Goal: Task Accomplishment & Management: Complete application form

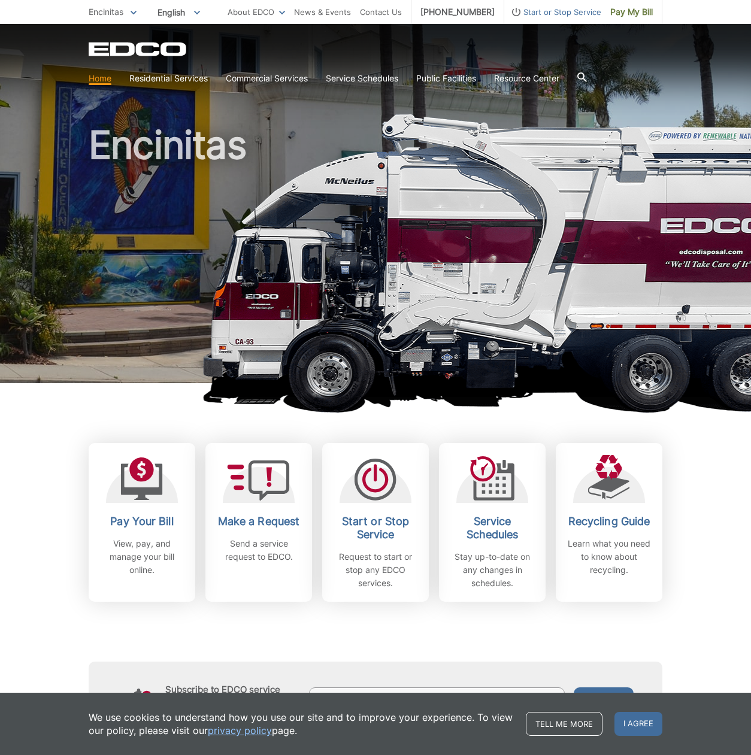
click at [543, 11] on span "Start or Stop Service" at bounding box center [552, 11] width 97 height 13
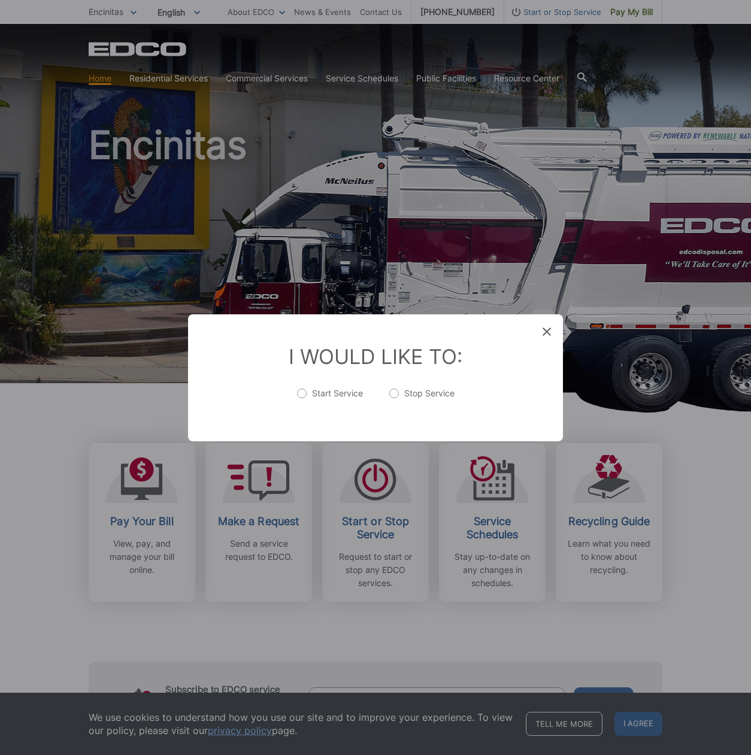
click at [397, 393] on label "Stop Service" at bounding box center [421, 399] width 65 height 24
radio input "true"
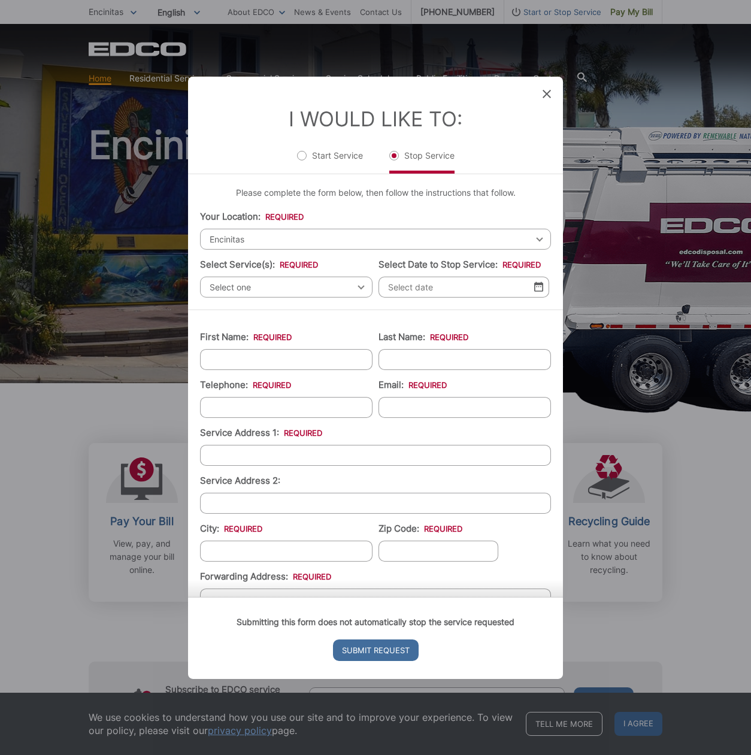
click at [225, 287] on span "Select one" at bounding box center [286, 286] width 172 height 21
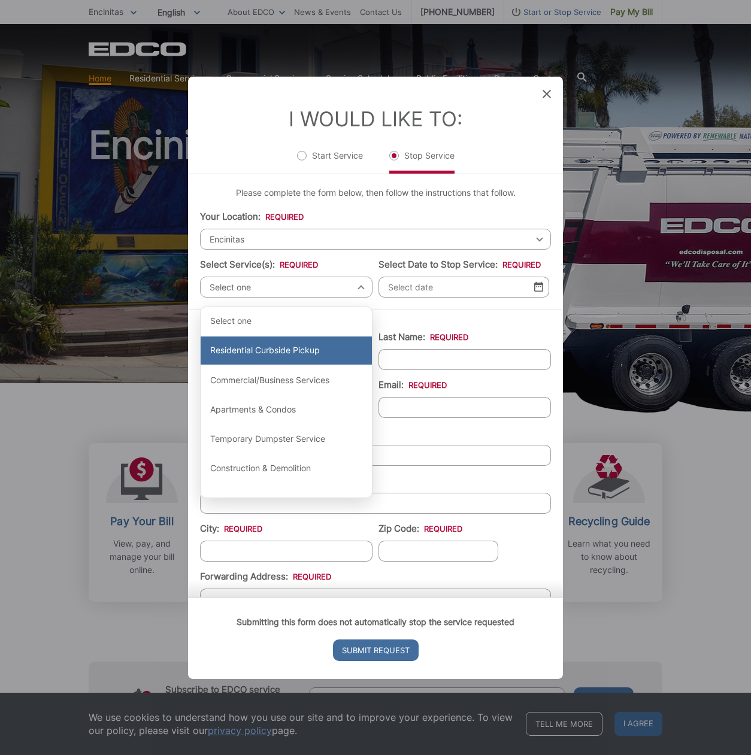
click at [233, 351] on div "Residential Curbside Pickup" at bounding box center [286, 350] width 171 height 29
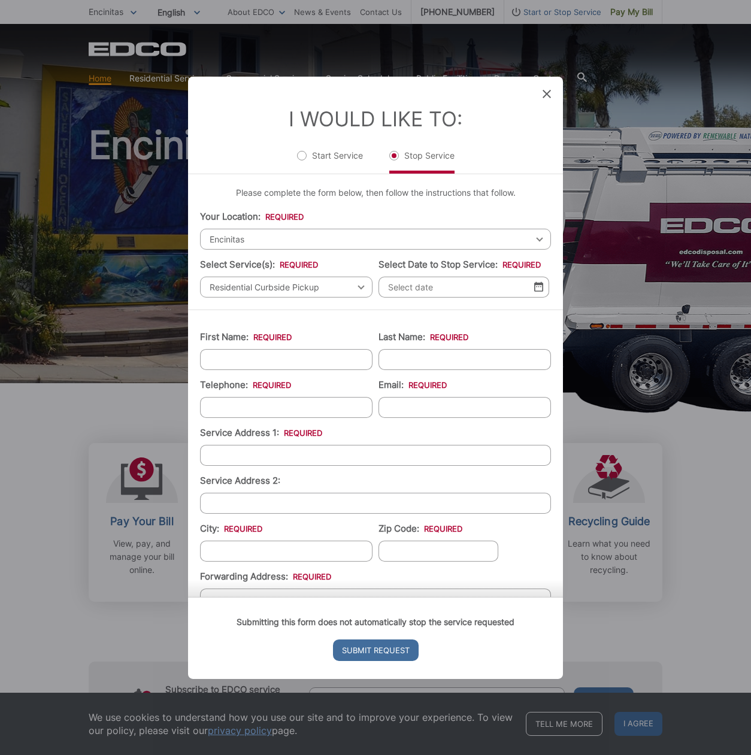
click at [408, 296] on input "Select Date to Stop Service: *" at bounding box center [463, 286] width 171 height 21
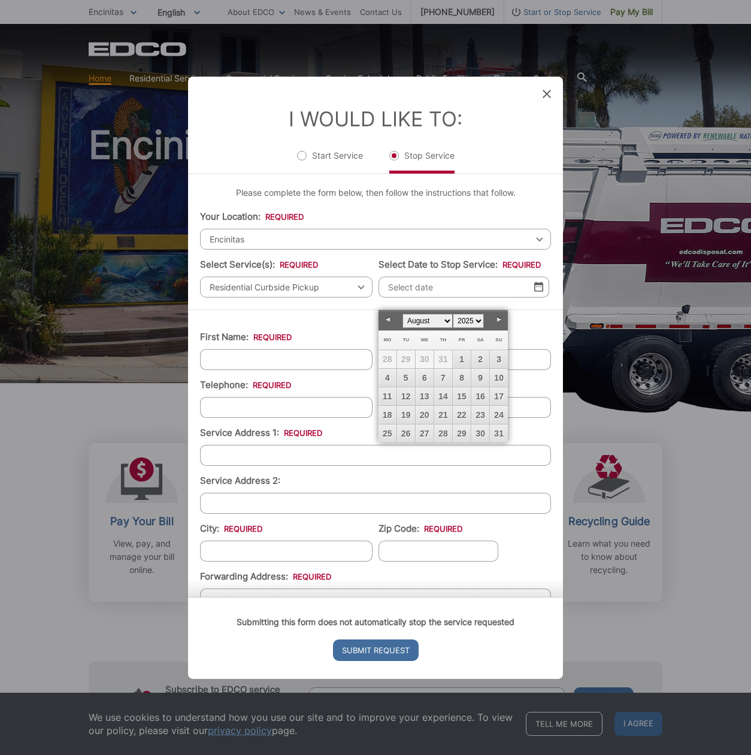
click at [499, 317] on link "Next" at bounding box center [499, 320] width 18 height 18
click at [463, 356] on link "5" at bounding box center [462, 359] width 18 height 18
type input "[DATE]"
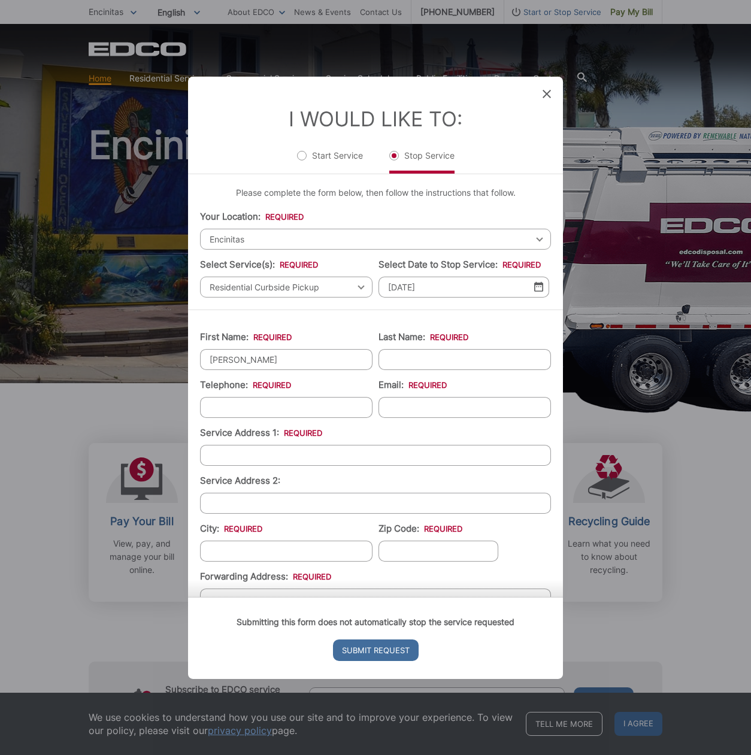
type input "[PERSON_NAME]"
click at [215, 416] on input "(___) ___-____" at bounding box center [286, 406] width 172 height 21
click at [217, 417] on input "(_85) 833-7471" at bounding box center [286, 406] width 172 height 21
click at [227, 417] on input "[PHONE_NUMBER]" at bounding box center [286, 406] width 172 height 21
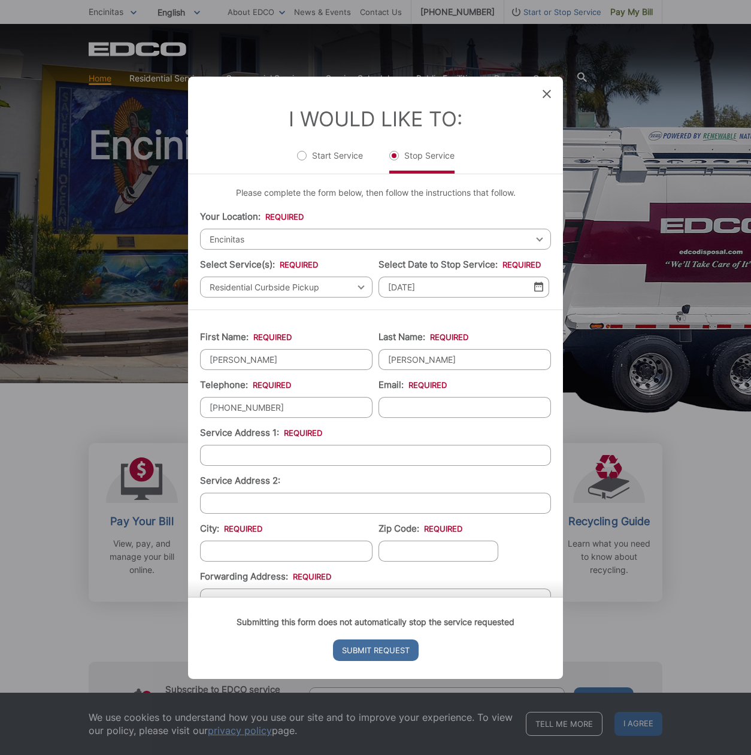
drag, startPoint x: 266, startPoint y: 417, endPoint x: 192, endPoint y: 409, distance: 75.2
click at [193, 409] on div "First Name: * [PERSON_NAME] Last Name: * [PERSON_NAME] Telephone: * [PHONE_NUMB…" at bounding box center [375, 558] width 375 height 498
type input "[PHONE_NUMBER]"
type input "[PERSON_NAME].[PERSON_NAME]"
type input "[PERSON_NAME][EMAIL_ADDRESS][PERSON_NAME][DOMAIN_NAME]"
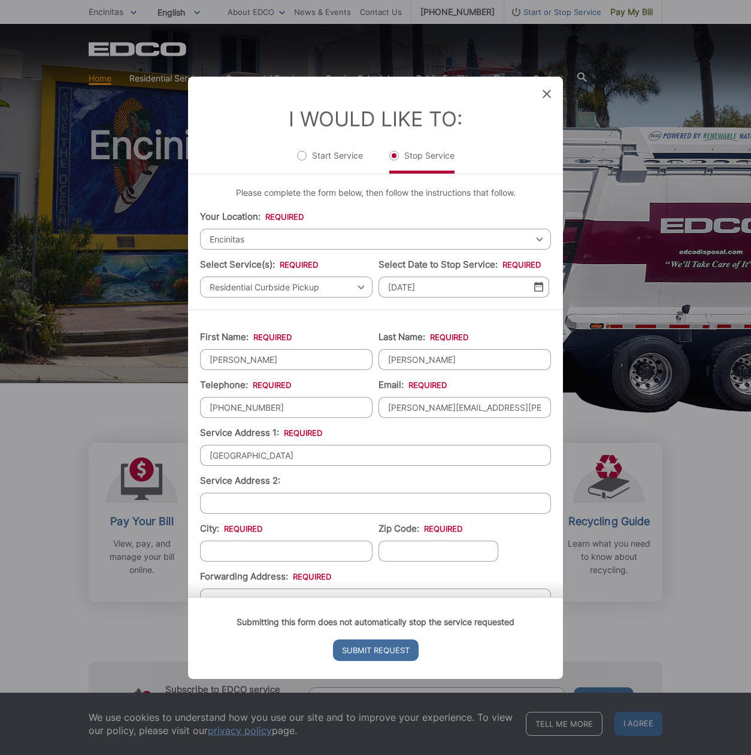
type input "[GEOGRAPHIC_DATA]"
type input "E"
type input "Encinitas"
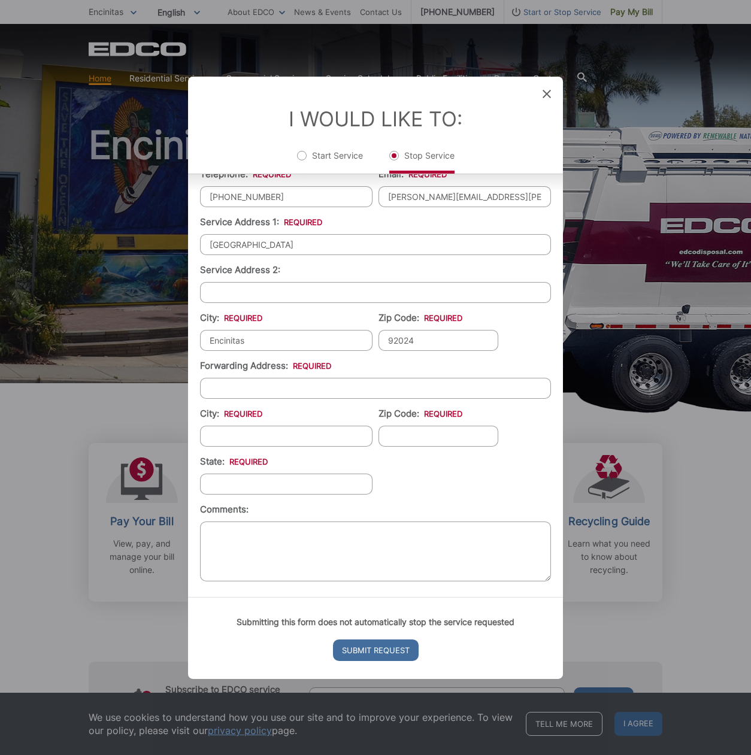
scroll to position [220, 0]
type input "92024"
type input "[STREET_ADDRESS]"
type input "Encinitas"
type input "92024"
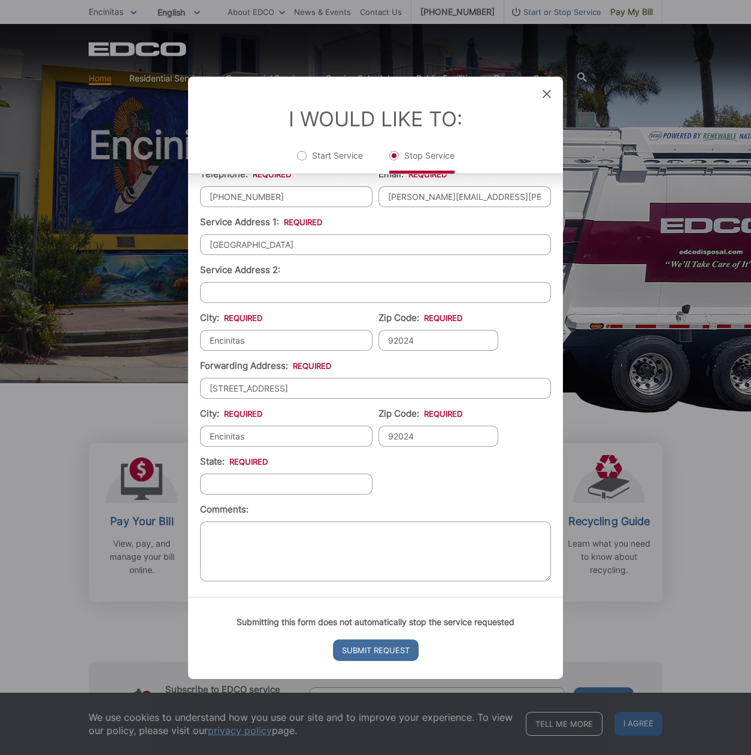
type input "C"
type input "CA"
click at [248, 535] on textarea "Comments:" at bounding box center [375, 551] width 351 height 60
click at [313, 532] on textarea "Sale of Property. Escrowq closes o" at bounding box center [375, 551] width 351 height 60
click at [359, 532] on textarea "Sale of Property. Escrow closes o" at bounding box center [375, 551] width 351 height 60
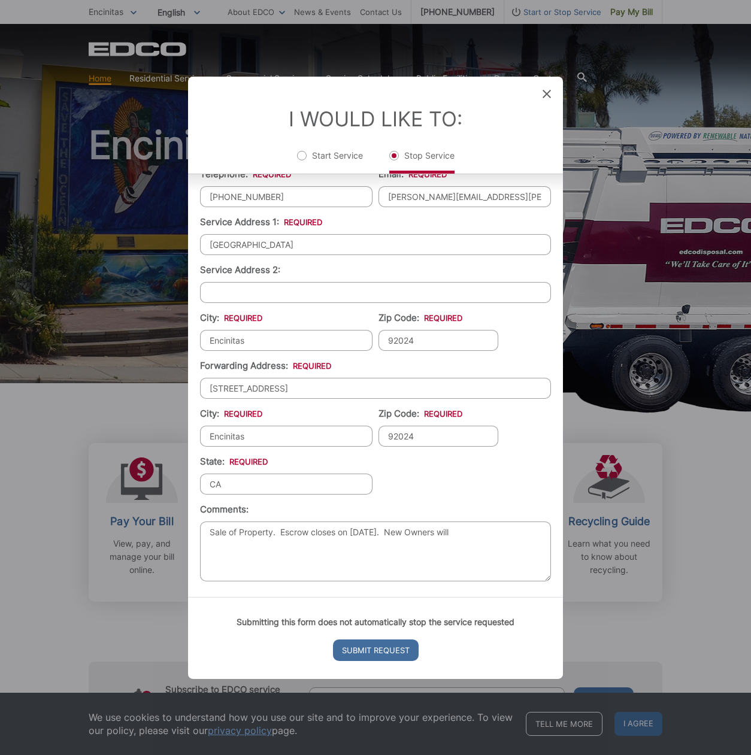
click at [410, 531] on textarea "Sale of Property. Escrow closes on [DATE]. New Owners will" at bounding box center [375, 551] width 351 height 60
click at [466, 531] on textarea "Sale of Property. Escrow closes on [DATE]. New owners will" at bounding box center [375, 551] width 351 height 60
type textarea "Sale of Property. Escrow closes on [DATE]. New owners will call to maintain ser…"
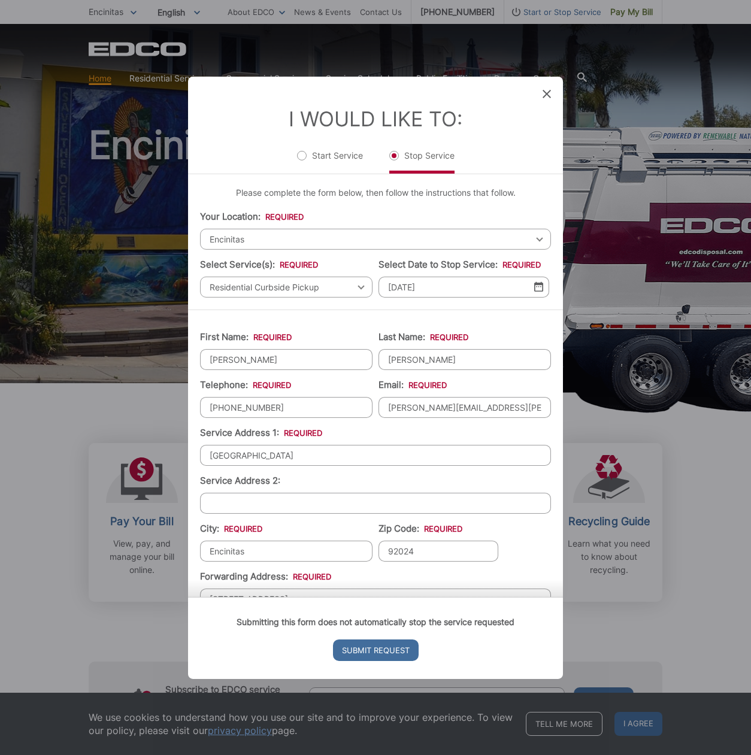
scroll to position [0, 0]
click at [257, 368] on input "[PERSON_NAME]" at bounding box center [286, 358] width 172 height 21
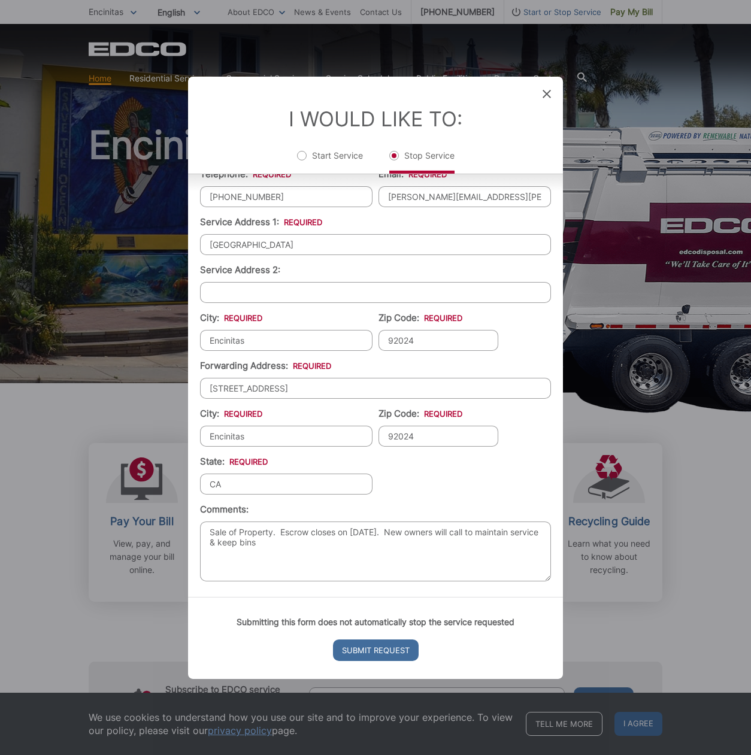
scroll to position [220, 0]
type input "[PERSON_NAME] & [PERSON_NAME]"
click at [358, 650] on input "Submit Request" at bounding box center [376, 650] width 86 height 22
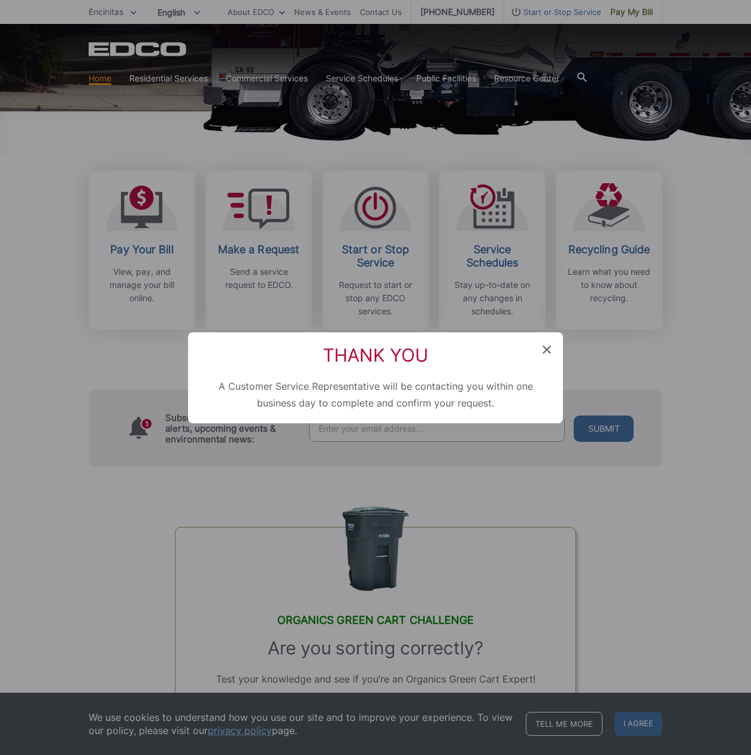
scroll to position [12, 5]
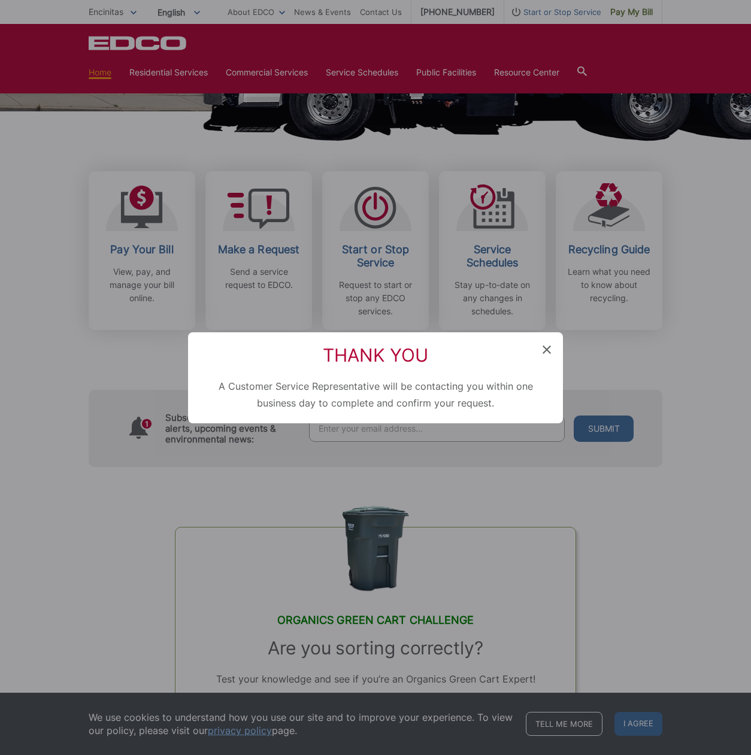
click at [545, 348] on icon at bounding box center [546, 349] width 8 height 8
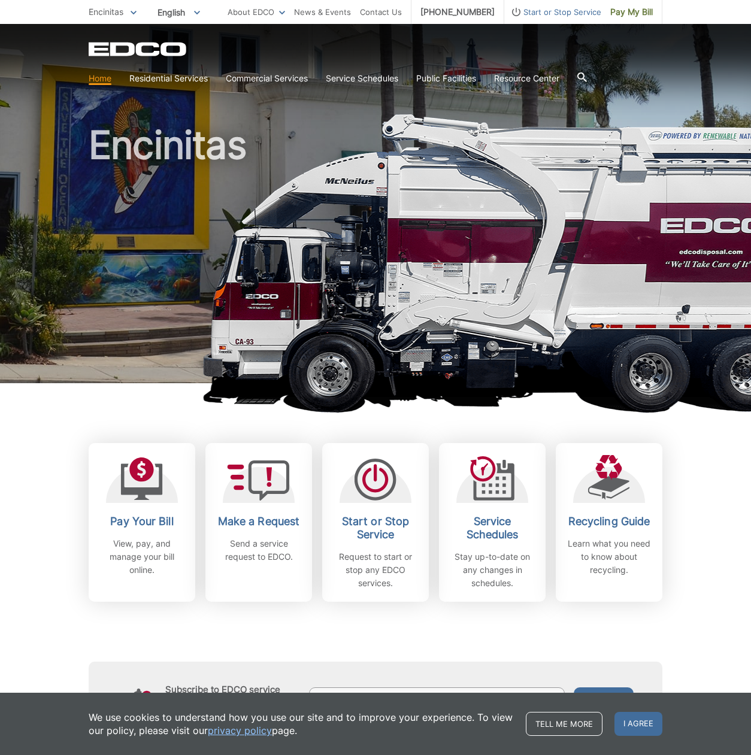
scroll to position [0, 0]
